Goal: Communication & Community: Participate in discussion

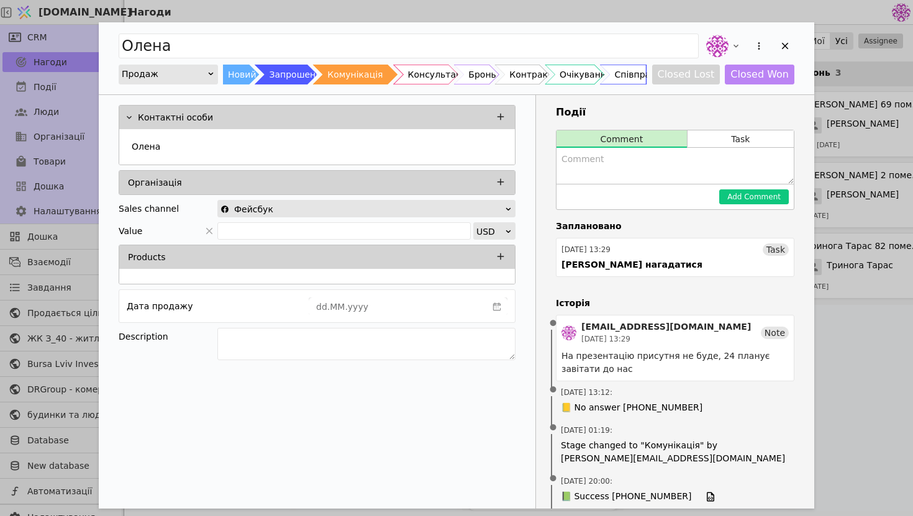
scroll to position [129, 0]
click at [777, 49] on div "Add Opportunity" at bounding box center [785, 46] width 19 height 19
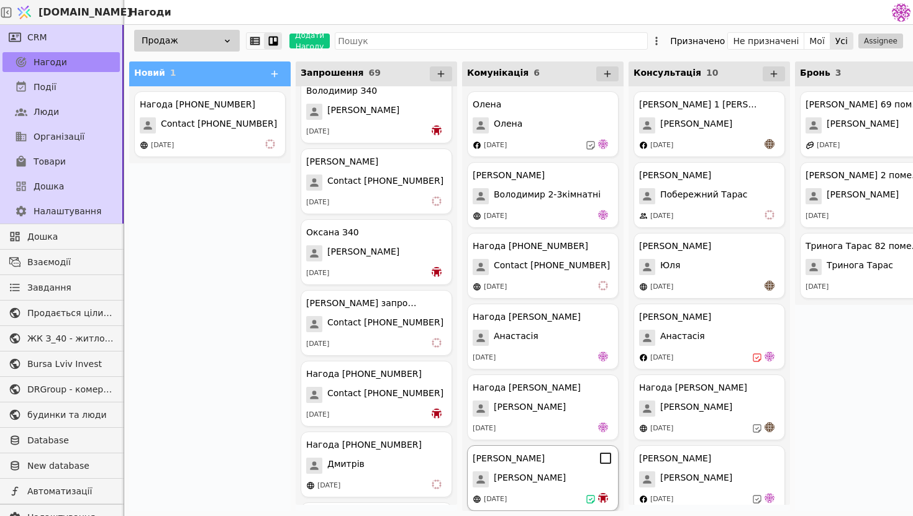
scroll to position [1601, 0]
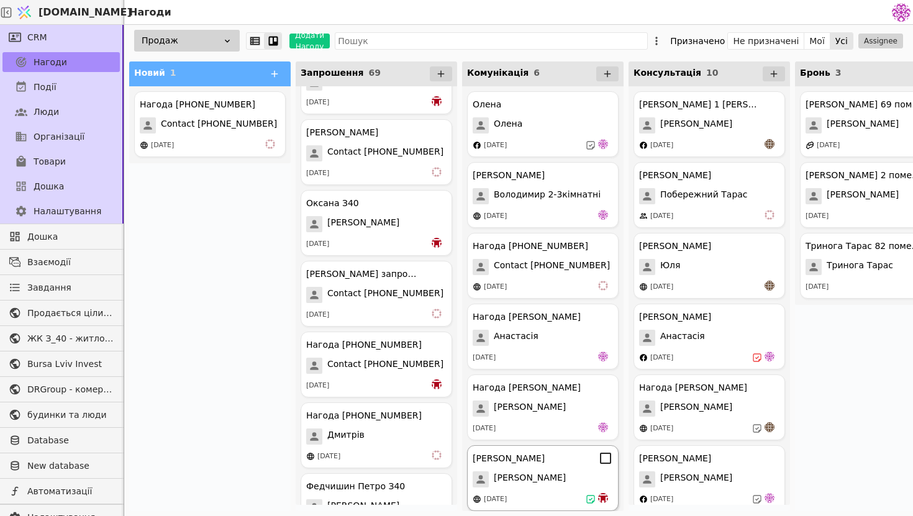
click at [534, 460] on div "[PERSON_NAME]" at bounding box center [509, 458] width 72 height 13
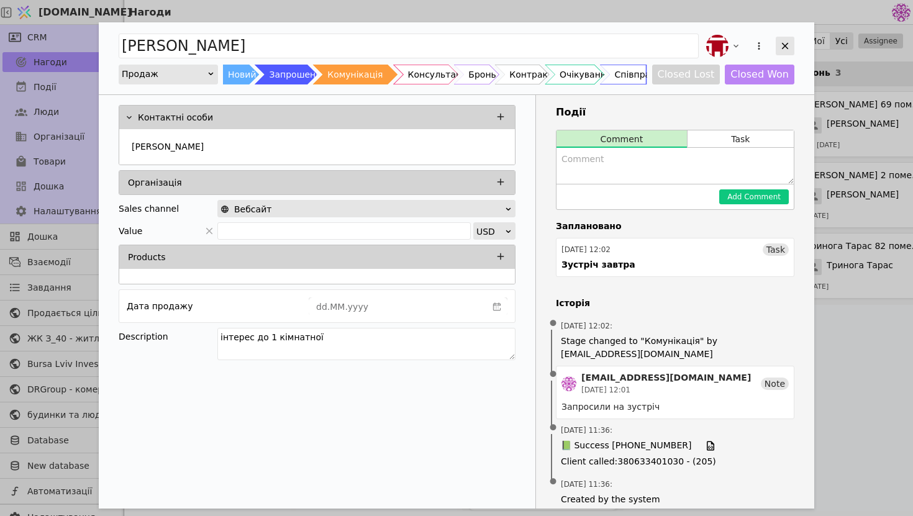
click at [788, 48] on icon "Add Opportunity" at bounding box center [785, 45] width 11 height 11
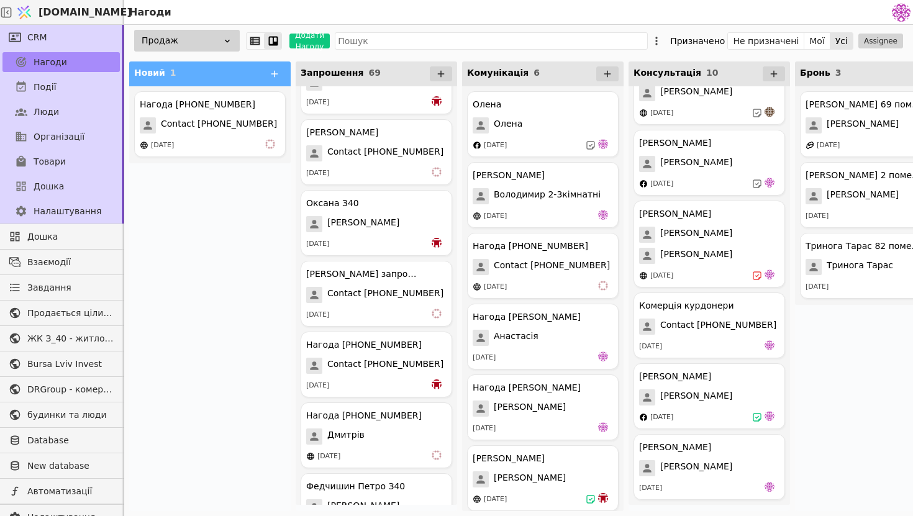
scroll to position [32, 0]
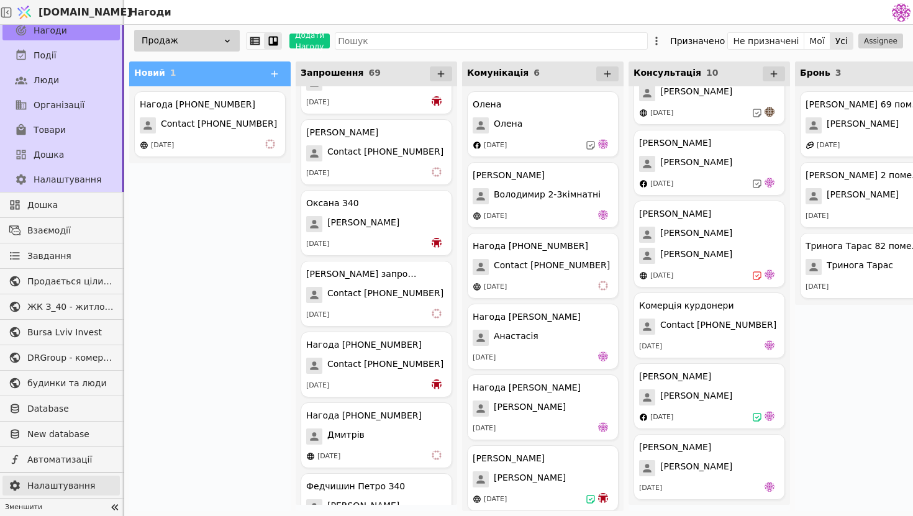
click at [58, 481] on span "Налаштування" at bounding box center [70, 486] width 86 height 13
click at [68, 488] on span "Налаштування" at bounding box center [70, 486] width 86 height 13
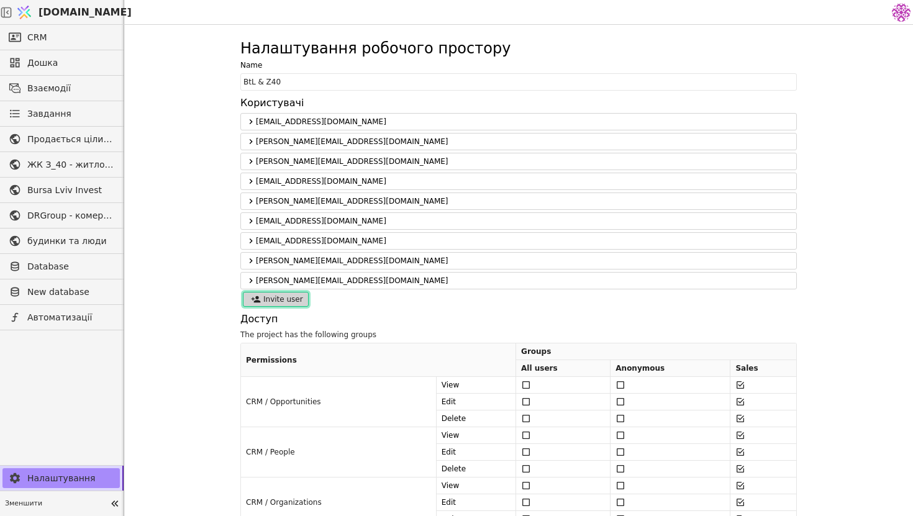
click at [296, 302] on button "Invite user" at bounding box center [276, 299] width 66 height 15
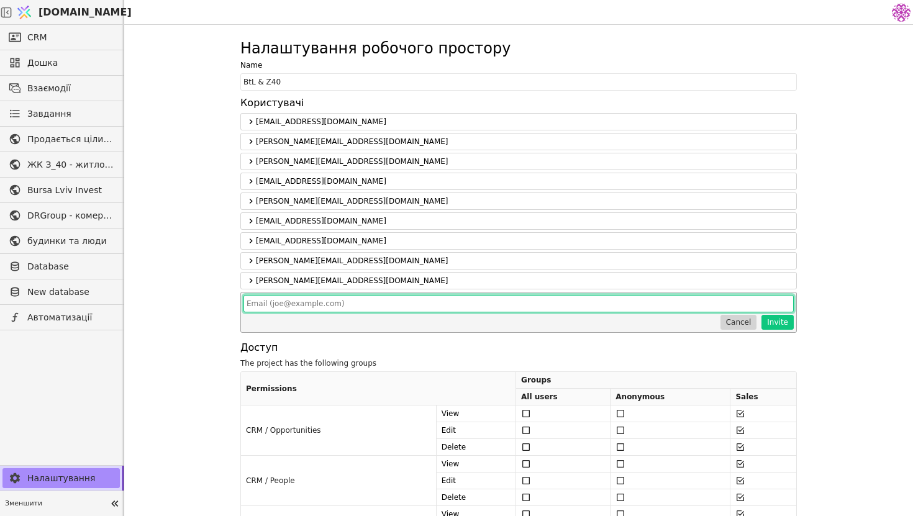
click at [296, 302] on input "text" at bounding box center [519, 303] width 550 height 17
paste input "[EMAIL_ADDRESS][DOMAIN_NAME]"
type input "[EMAIL_ADDRESS][DOMAIN_NAME]"
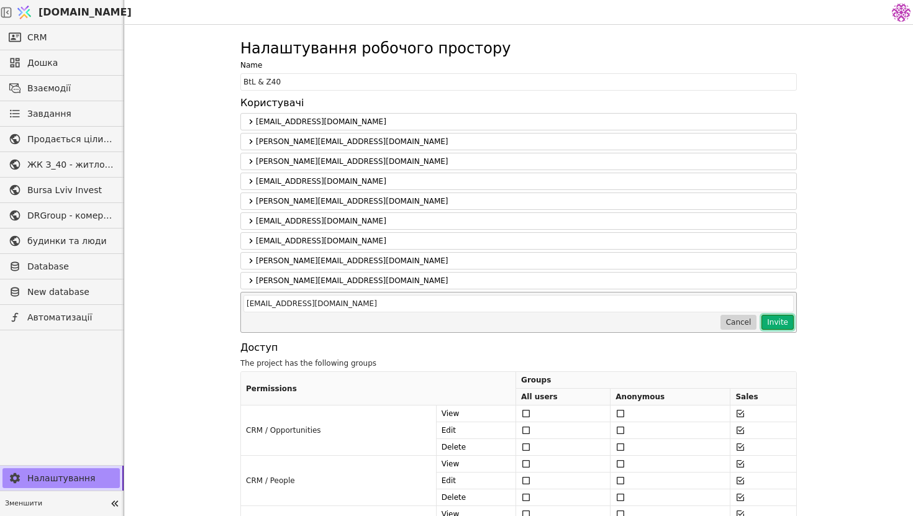
click at [772, 326] on button "Invite" at bounding box center [778, 322] width 32 height 15
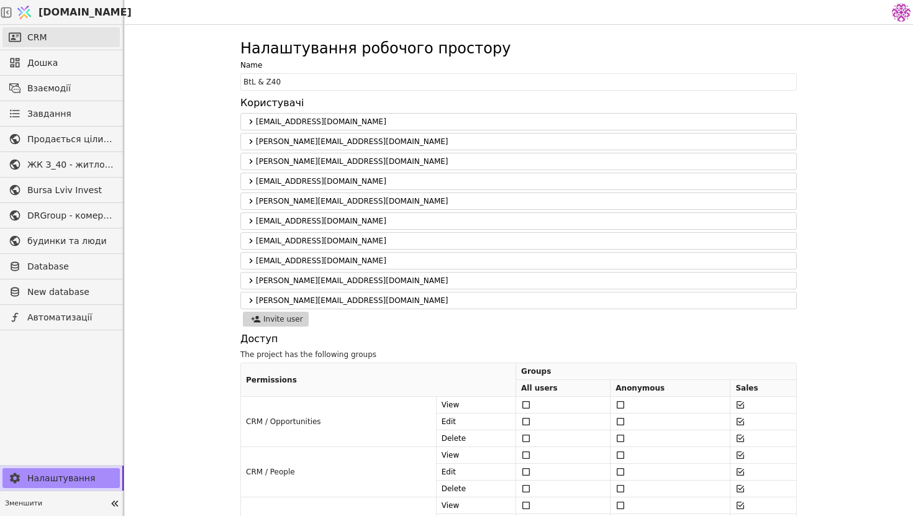
click at [59, 44] on link "CRM" at bounding box center [60, 37] width 117 height 20
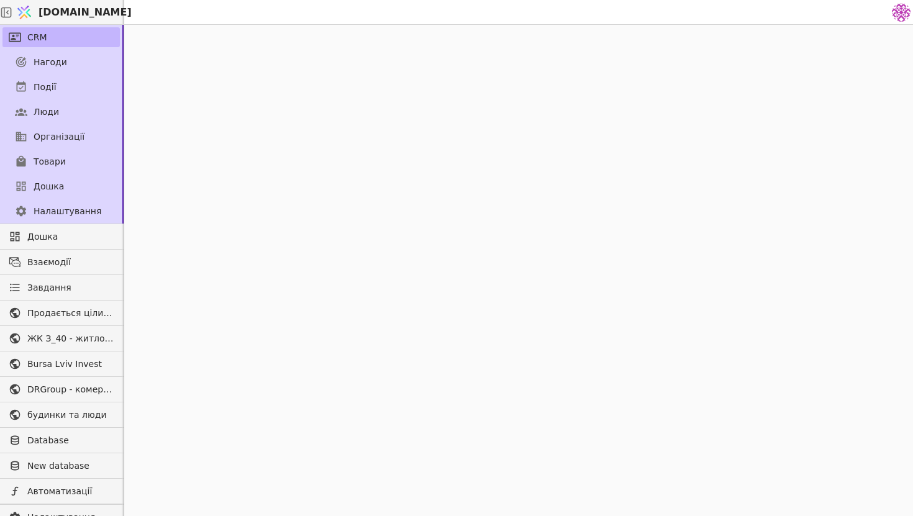
click at [48, 31] on link "CRM" at bounding box center [60, 37] width 117 height 20
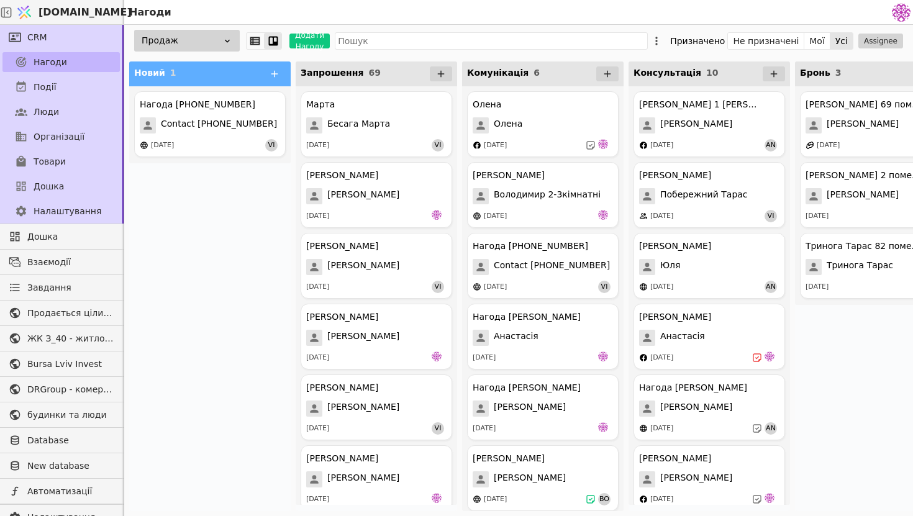
click at [54, 61] on span "Нагоди" at bounding box center [51, 62] width 34 height 13
click at [547, 127] on div "Олена" at bounding box center [543, 125] width 140 height 16
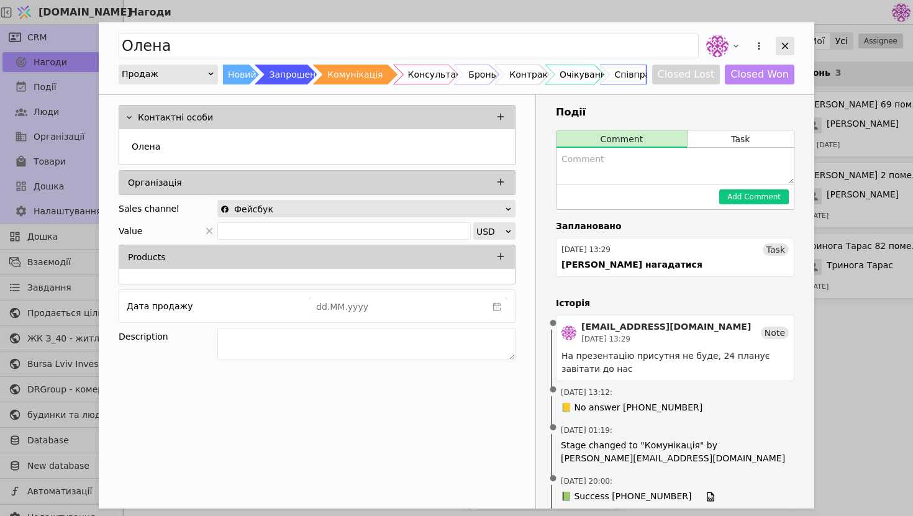
click at [789, 48] on icon "Add Opportunity" at bounding box center [785, 45] width 11 height 11
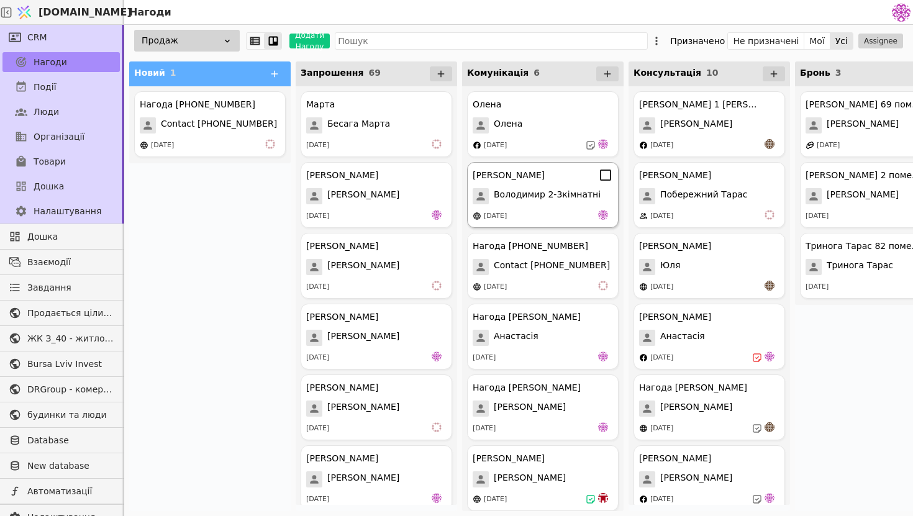
click at [522, 213] on div "[DATE]" at bounding box center [543, 216] width 140 height 12
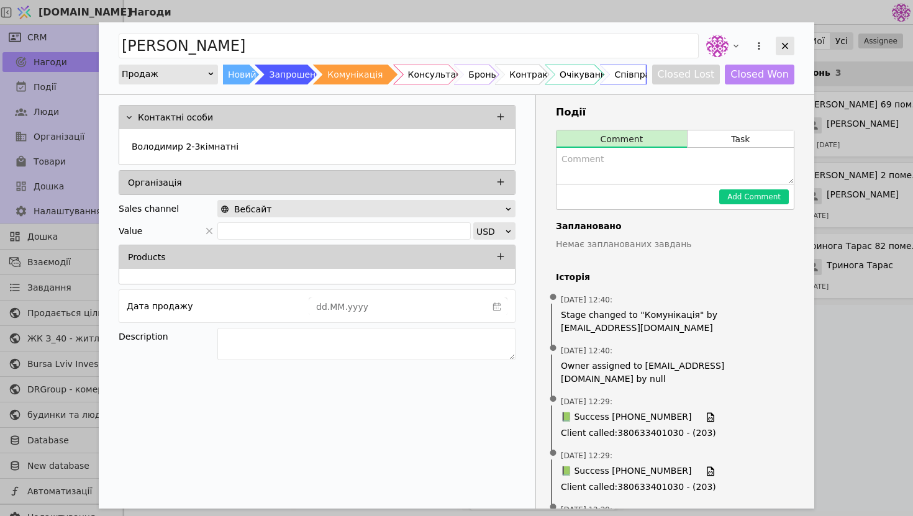
click at [790, 50] on icon "Add Opportunity" at bounding box center [785, 45] width 11 height 11
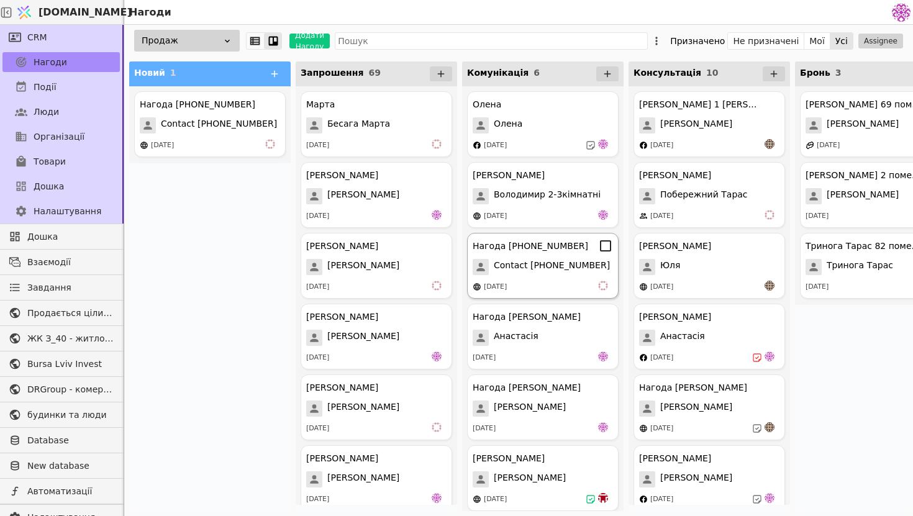
click at [561, 273] on span "Contact [PHONE_NUMBER]" at bounding box center [552, 267] width 116 height 16
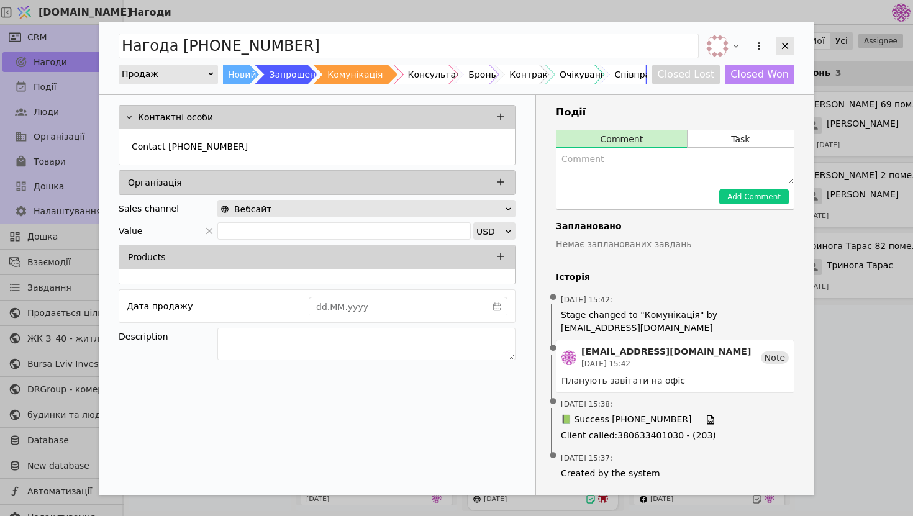
click at [790, 45] on icon "Add Opportunity" at bounding box center [785, 45] width 11 height 11
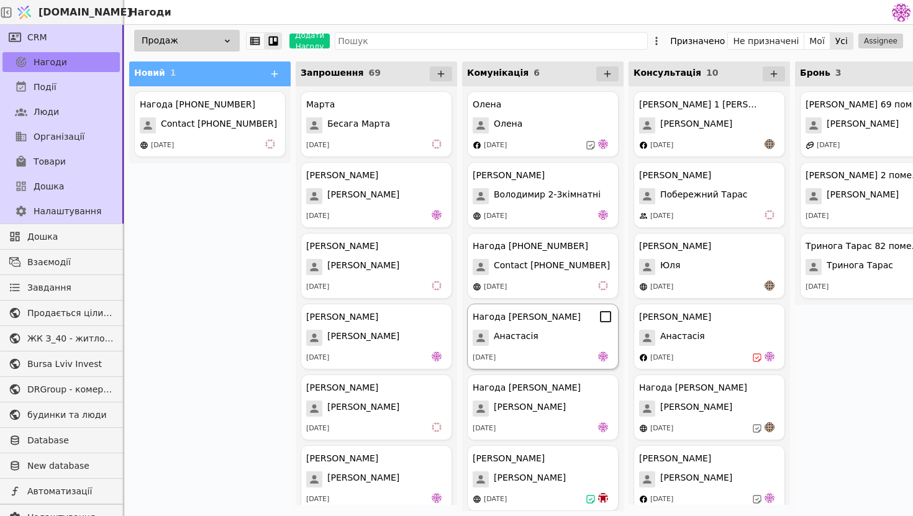
click at [549, 331] on div "Анастасія" at bounding box center [543, 338] width 140 height 16
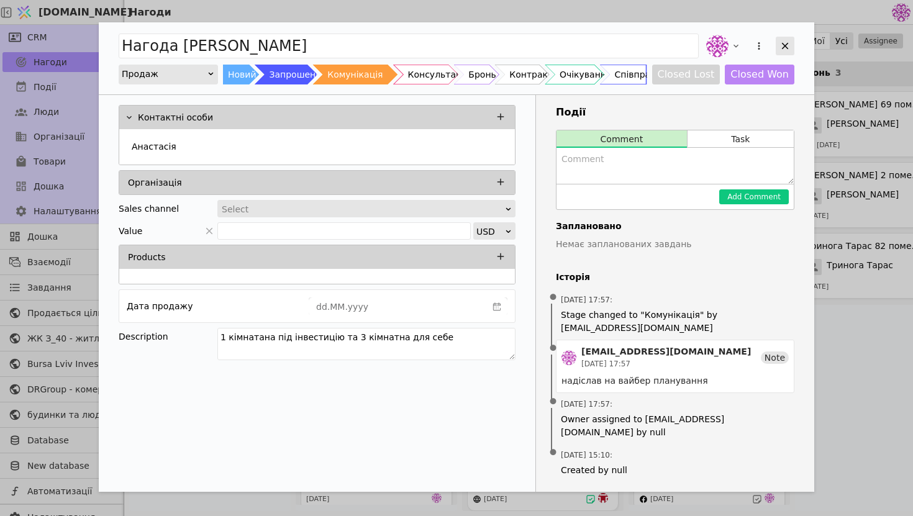
click at [785, 52] on div "Add Opportunity" at bounding box center [785, 46] width 19 height 19
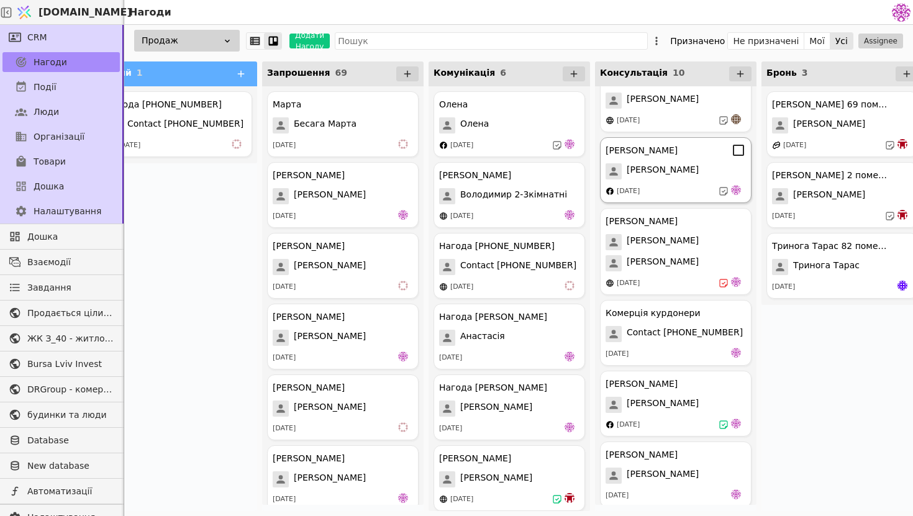
scroll to position [316, 0]
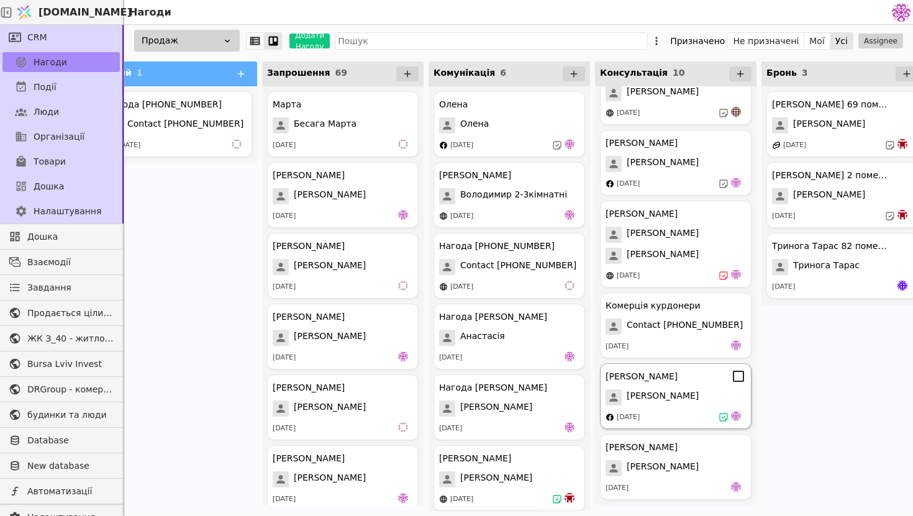
click at [694, 412] on div "[DATE]" at bounding box center [676, 417] width 140 height 12
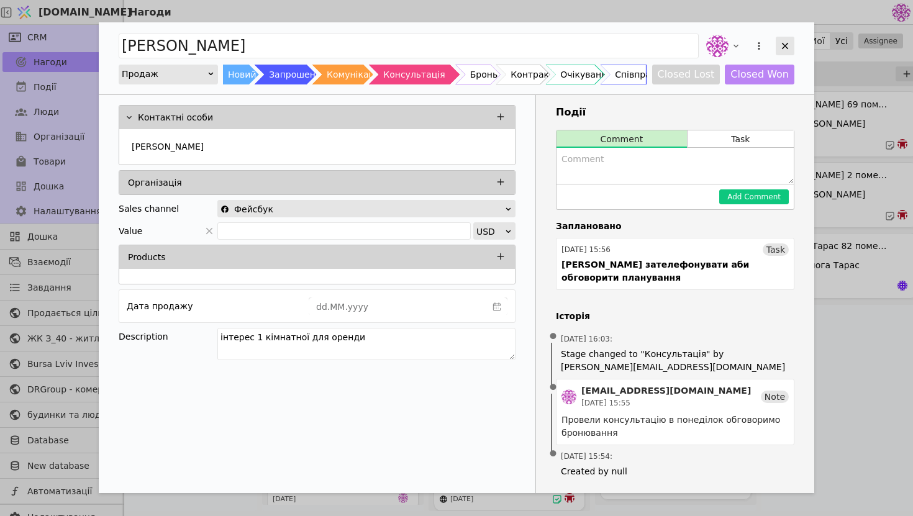
click at [784, 41] on icon "Add Opportunity" at bounding box center [785, 45] width 11 height 11
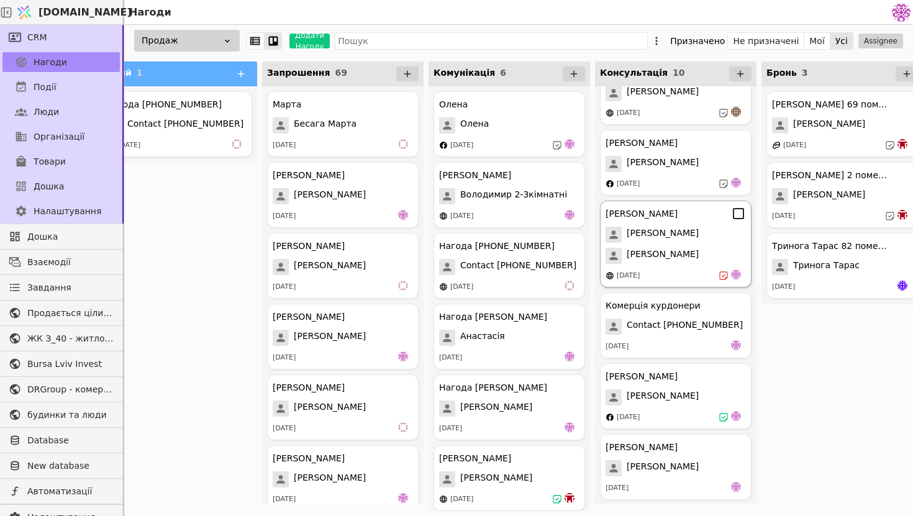
click at [686, 244] on div "[PERSON_NAME] [PERSON_NAME] [PERSON_NAME] [DATE]" at bounding box center [676, 244] width 152 height 87
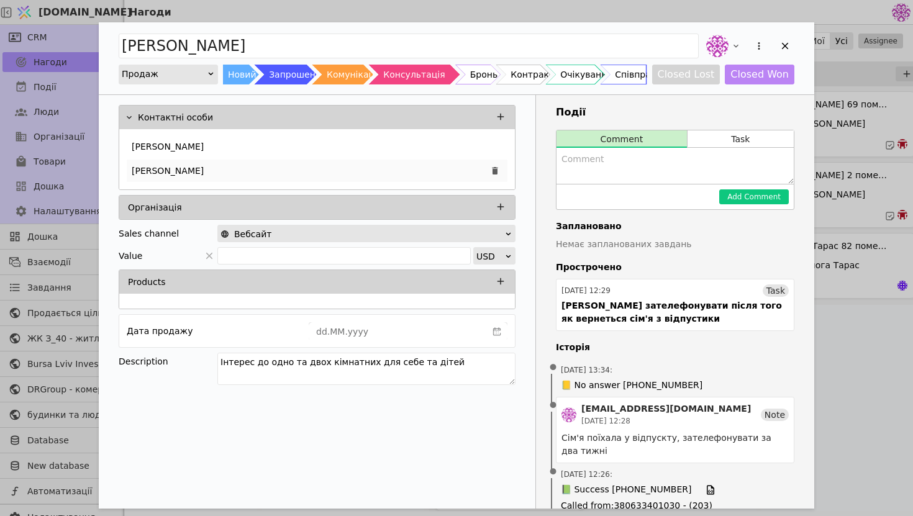
click at [391, 176] on div "[PERSON_NAME]" at bounding box center [317, 171] width 381 height 22
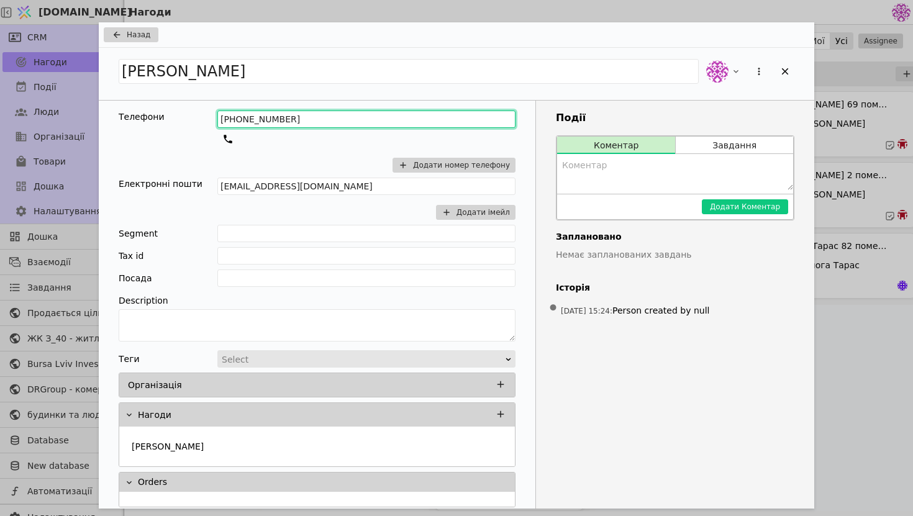
drag, startPoint x: 296, startPoint y: 117, endPoint x: 158, endPoint y: 111, distance: 138.1
click at [158, 111] on div "Телефони [PHONE_NUMBER] Додати номер телефону" at bounding box center [317, 144] width 397 height 67
click at [778, 78] on div "Add Opportunity" at bounding box center [785, 71] width 19 height 19
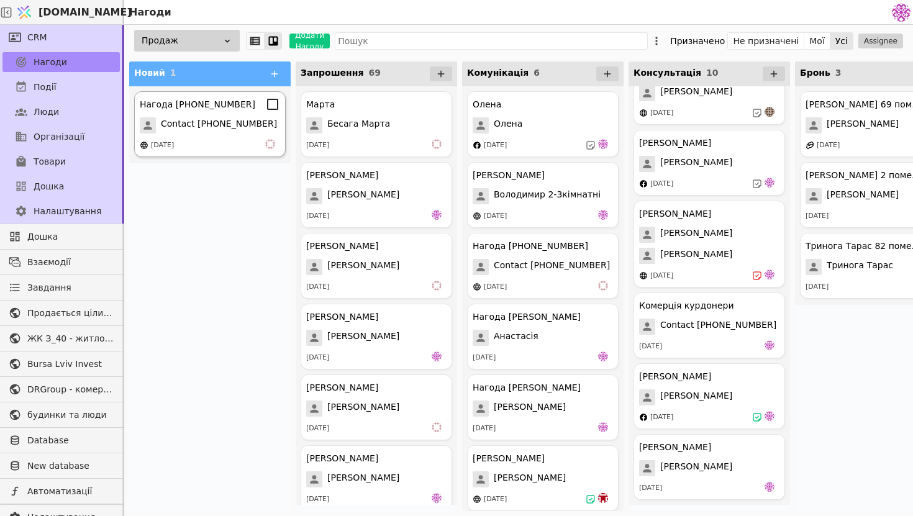
click at [244, 128] on span "Contact [PHONE_NUMBER]" at bounding box center [219, 125] width 116 height 16
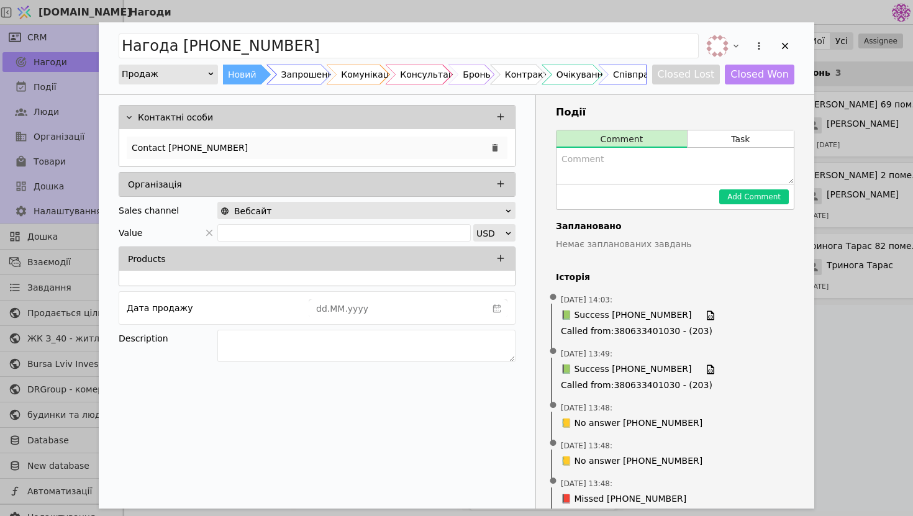
click at [329, 142] on div "Contact [PHONE_NUMBER]" at bounding box center [317, 148] width 381 height 22
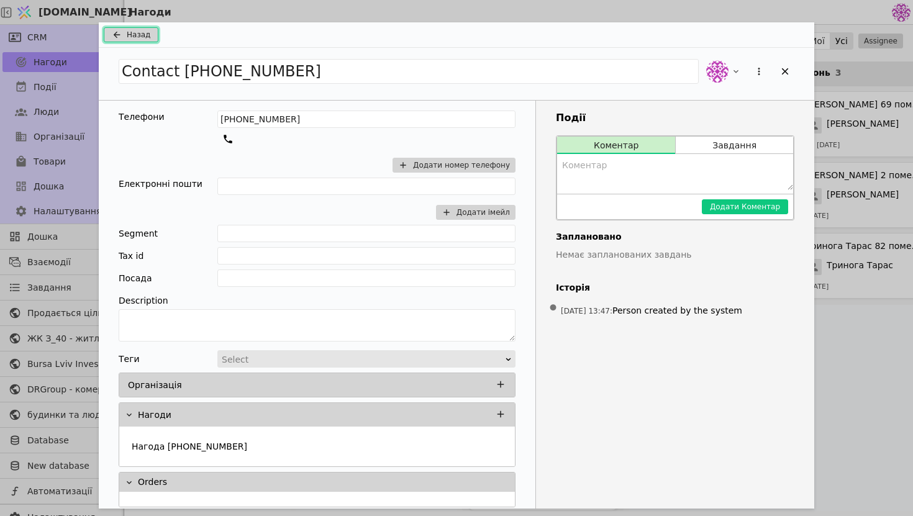
click at [149, 29] on button "Назад" at bounding box center [131, 34] width 55 height 15
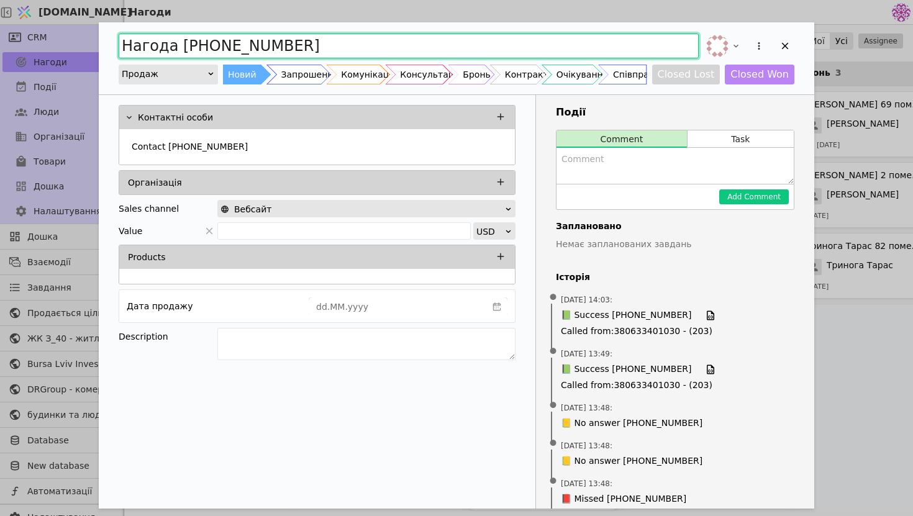
click at [144, 35] on input "Нагода [PHONE_NUMBER]" at bounding box center [409, 46] width 580 height 25
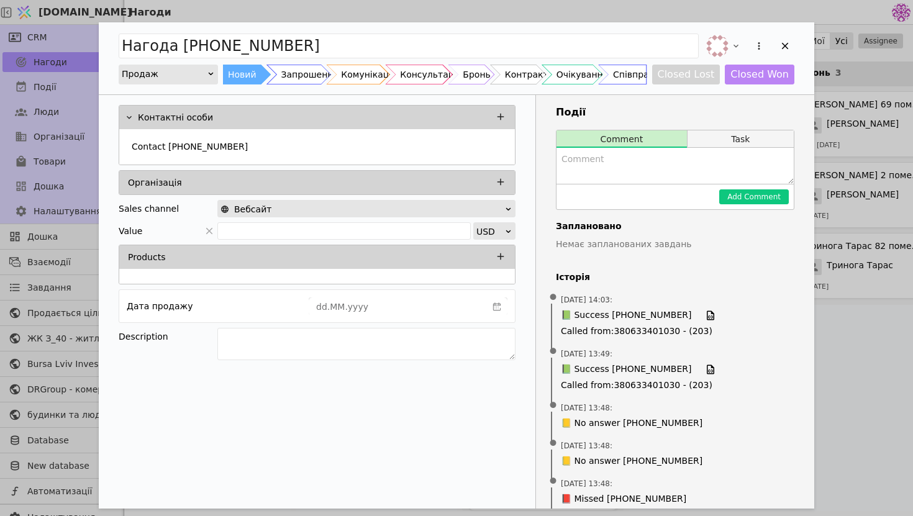
click at [737, 140] on button "Task" at bounding box center [741, 138] width 106 height 17
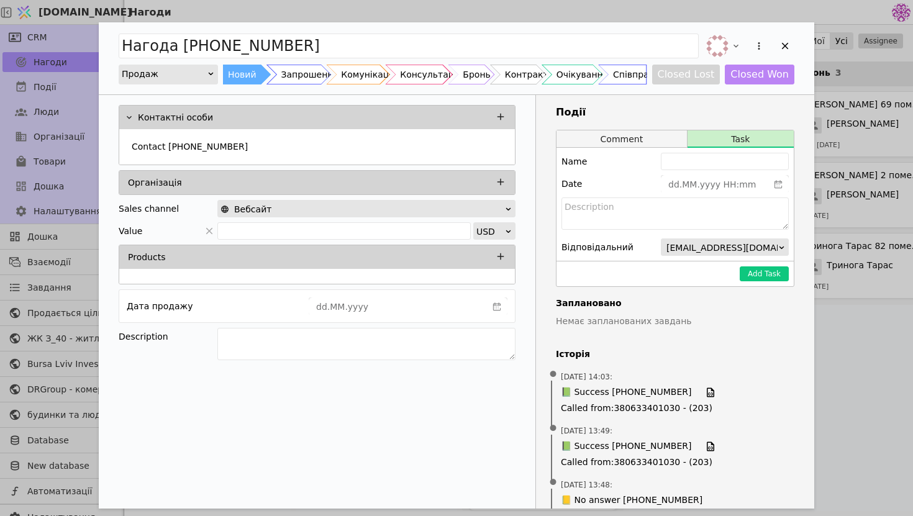
click at [652, 139] on button "Comment" at bounding box center [622, 138] width 130 height 17
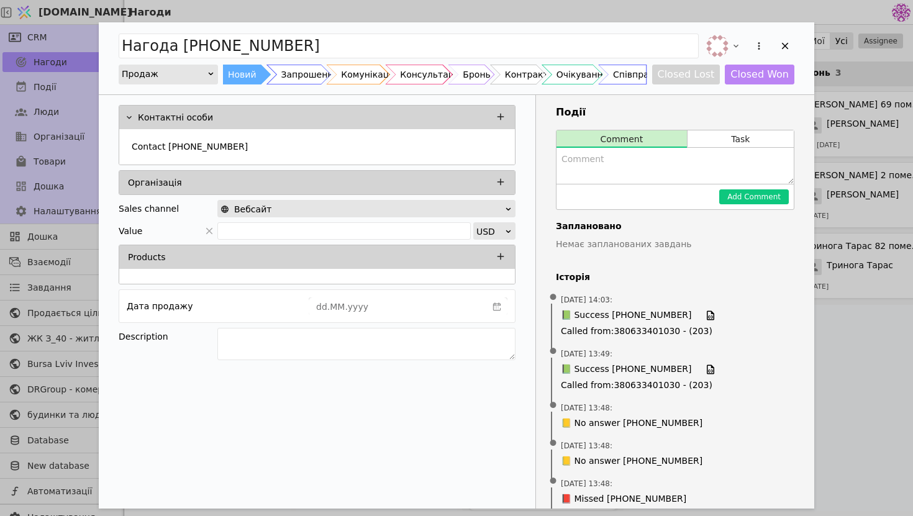
click at [632, 158] on textarea "Add Opportunity" at bounding box center [675, 166] width 237 height 36
type textarea "Сьогодні буде зустріч, питання стосовно розтермінування"
click at [780, 194] on button "Add Comment" at bounding box center [754, 196] width 70 height 15
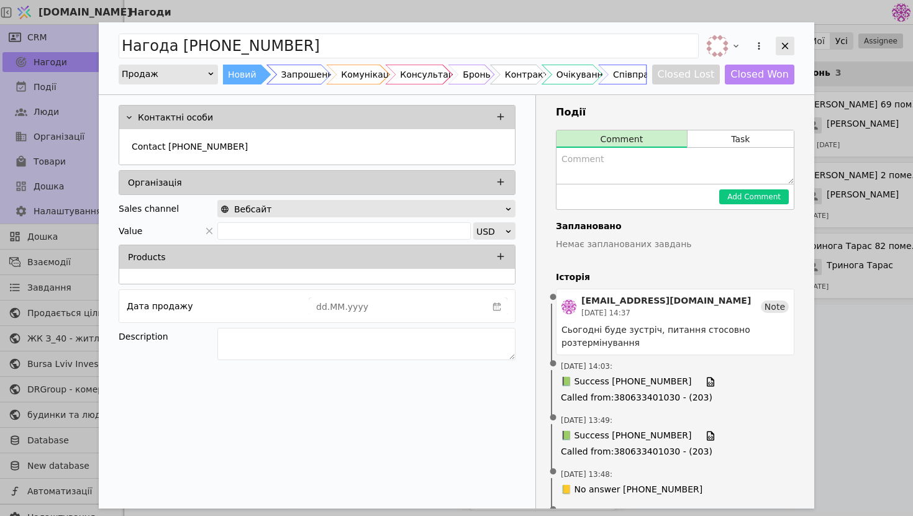
click at [779, 50] on div "Add Opportunity" at bounding box center [785, 46] width 19 height 19
